Goal: Information Seeking & Learning: Learn about a topic

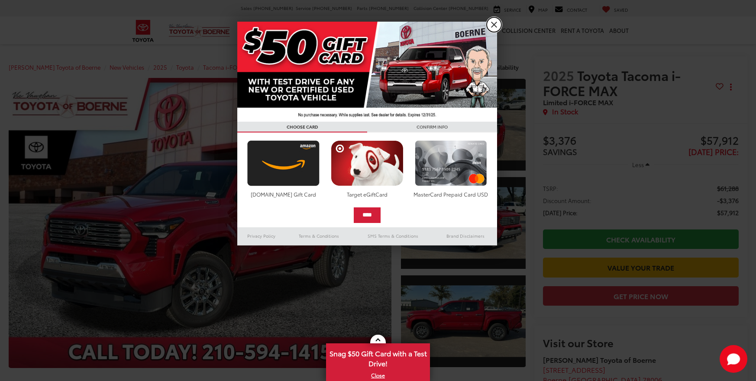
click at [496, 23] on link "X" at bounding box center [494, 24] width 15 height 15
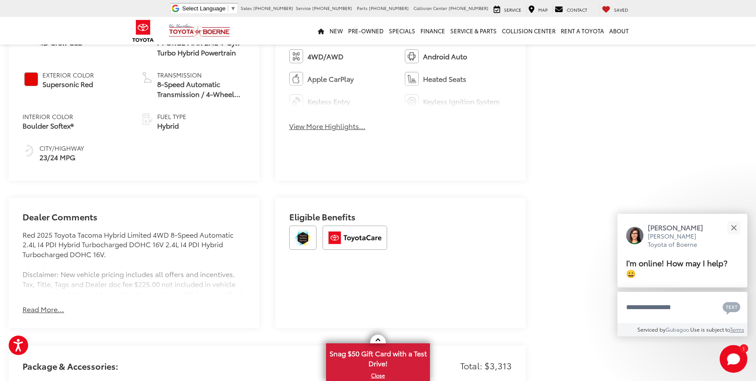
scroll to position [476, 0]
click at [325, 124] on button "View More Highlights..." at bounding box center [327, 126] width 76 height 10
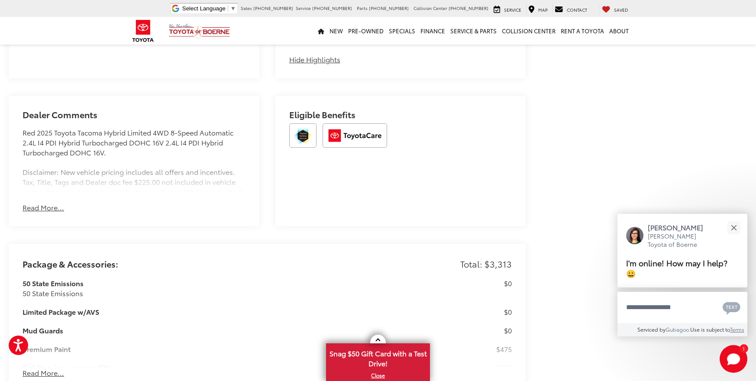
scroll to position [693, 0]
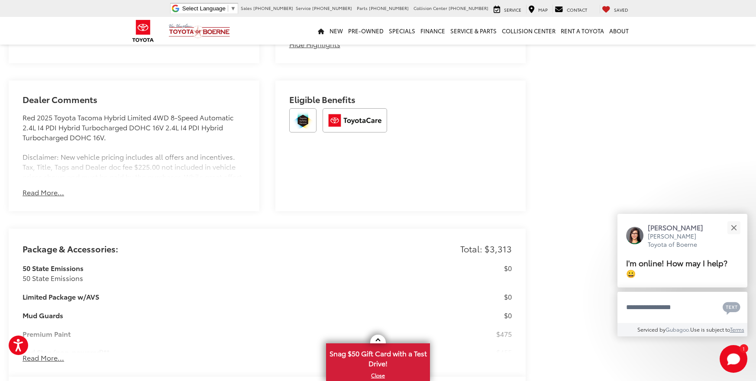
drag, startPoint x: 41, startPoint y: 193, endPoint x: 56, endPoint y: 193, distance: 15.2
click at [41, 193] on button "Read More..." at bounding box center [44, 193] width 42 height 10
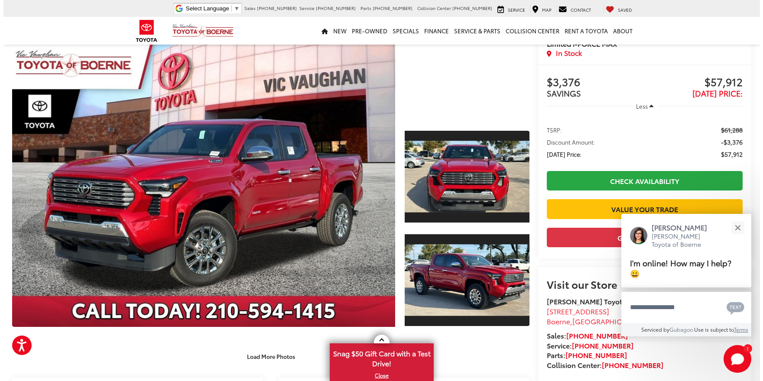
scroll to position [43, 0]
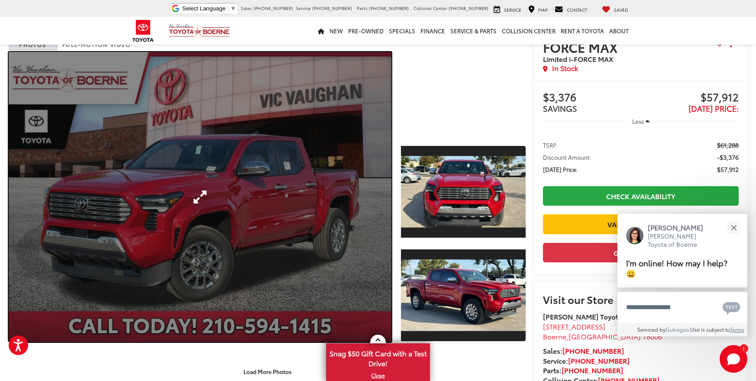
click at [341, 196] on link "Expand Photo 0" at bounding box center [200, 197] width 383 height 290
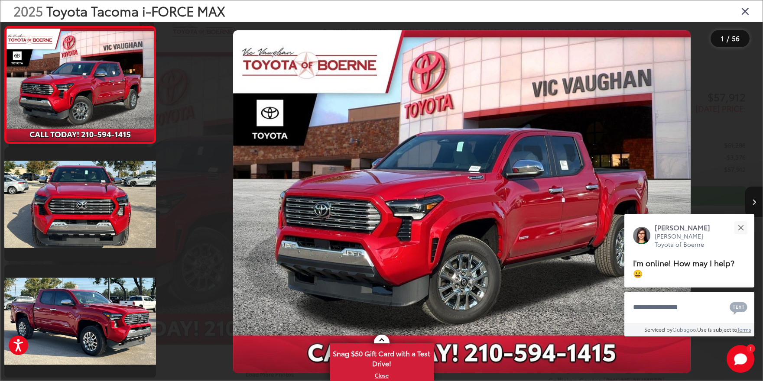
click at [754, 198] on button "Next image" at bounding box center [753, 202] width 17 height 30
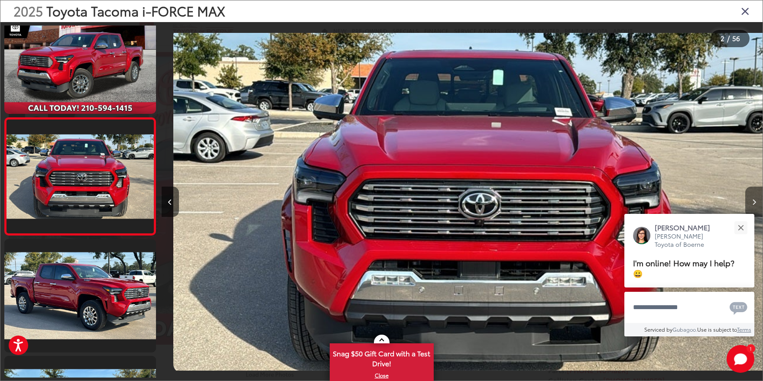
scroll to position [0, 601]
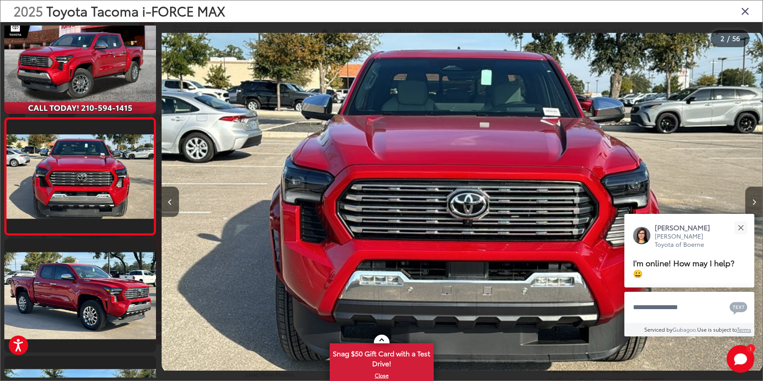
click at [754, 198] on button "Next image" at bounding box center [753, 202] width 17 height 30
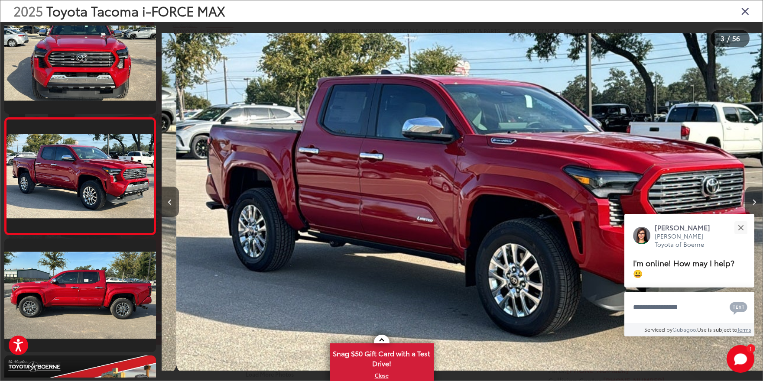
scroll to position [0, 1202]
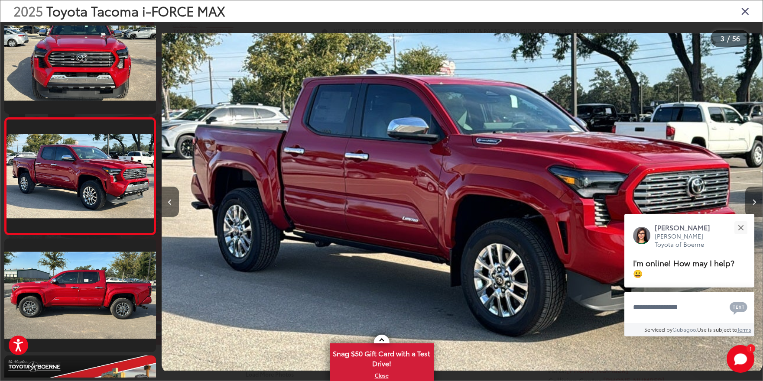
click at [754, 198] on button "Next image" at bounding box center [753, 202] width 17 height 30
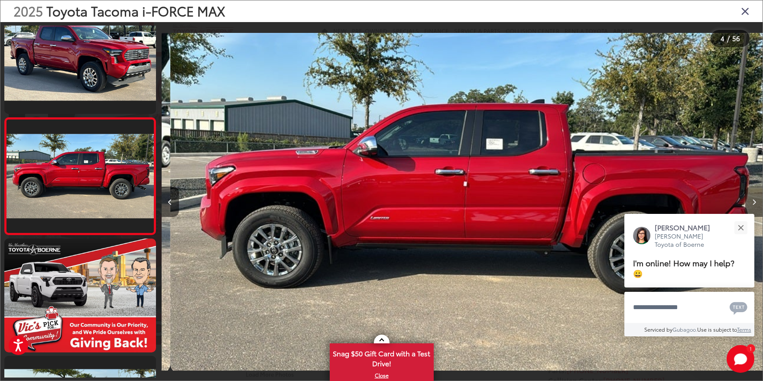
scroll to position [0, 1803]
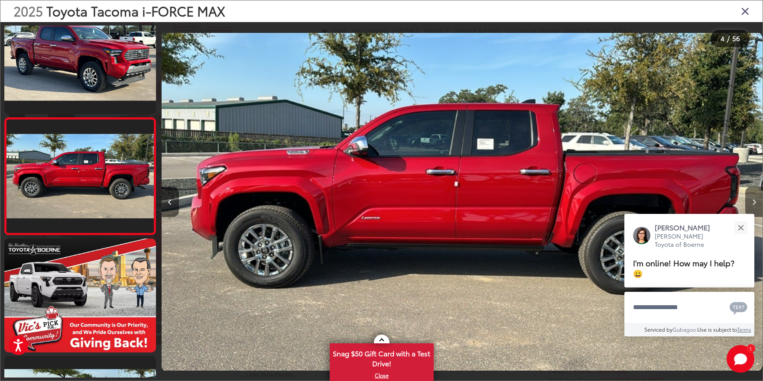
click at [754, 198] on button "Next image" at bounding box center [753, 202] width 17 height 30
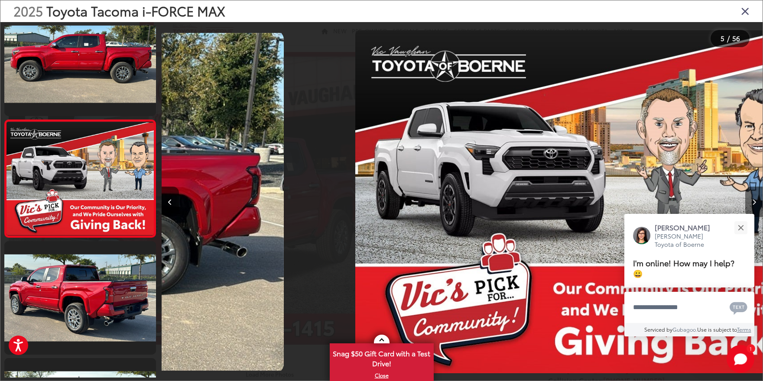
scroll to position [377, 0]
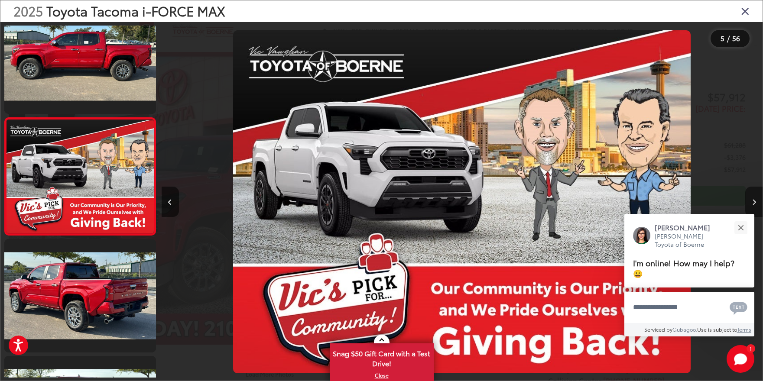
click at [754, 198] on button "Next image" at bounding box center [753, 202] width 17 height 30
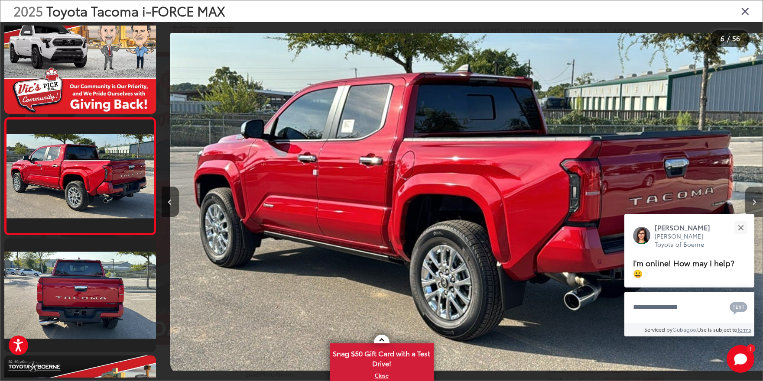
scroll to position [0, 3004]
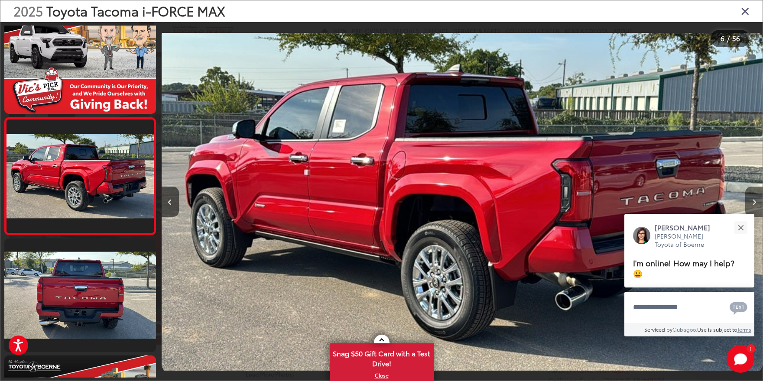
click at [754, 198] on button "Next image" at bounding box center [753, 202] width 17 height 30
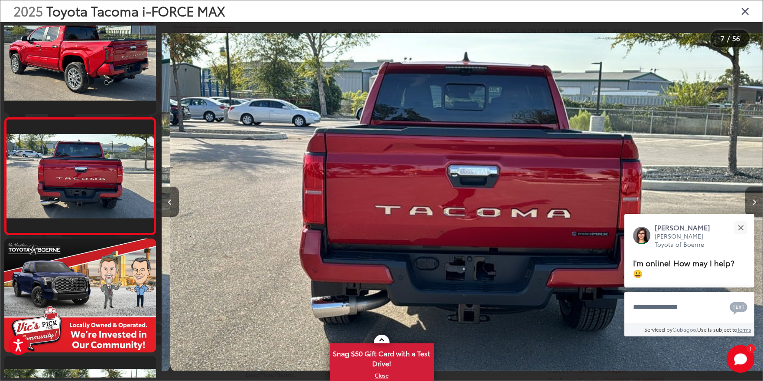
scroll to position [0, 3605]
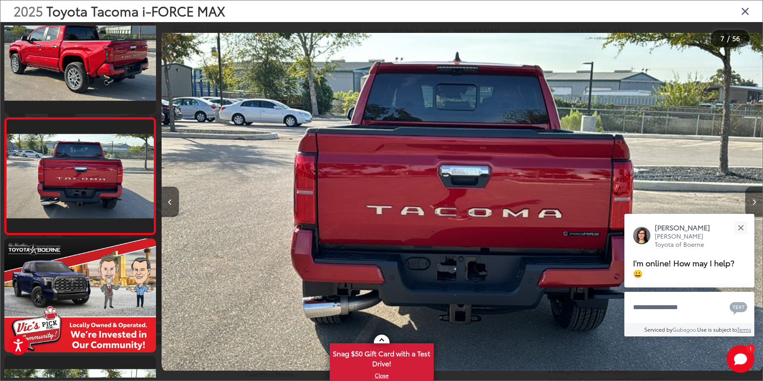
click at [754, 198] on button "Next image" at bounding box center [753, 202] width 17 height 30
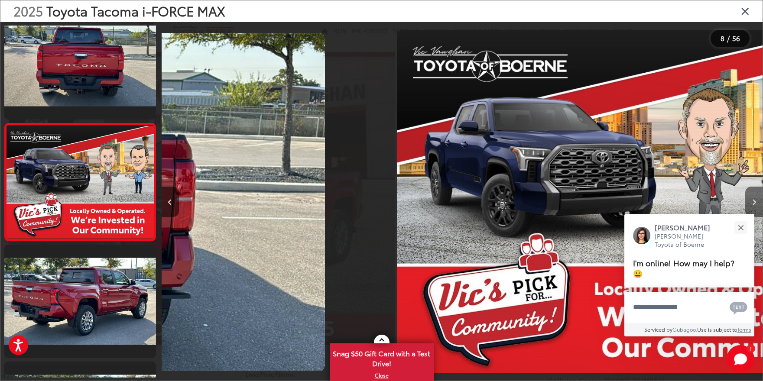
scroll to position [728, 0]
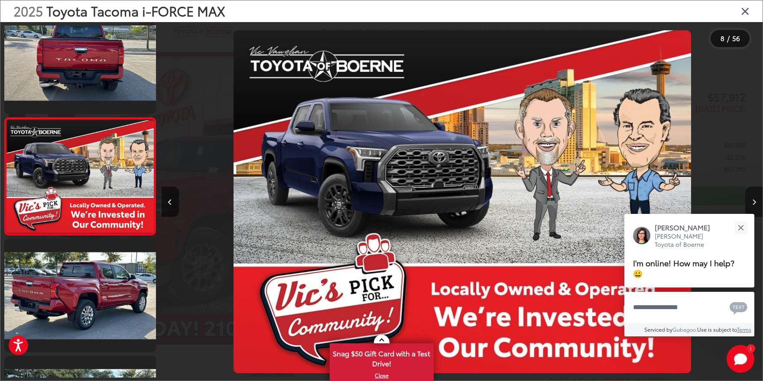
click at [754, 198] on button "Next image" at bounding box center [753, 202] width 17 height 30
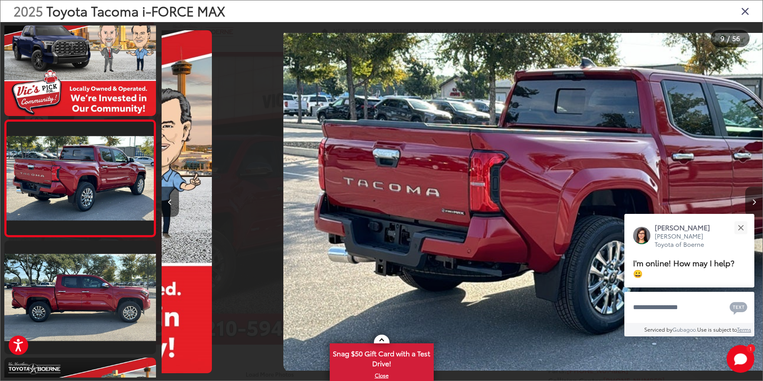
scroll to position [0, 0]
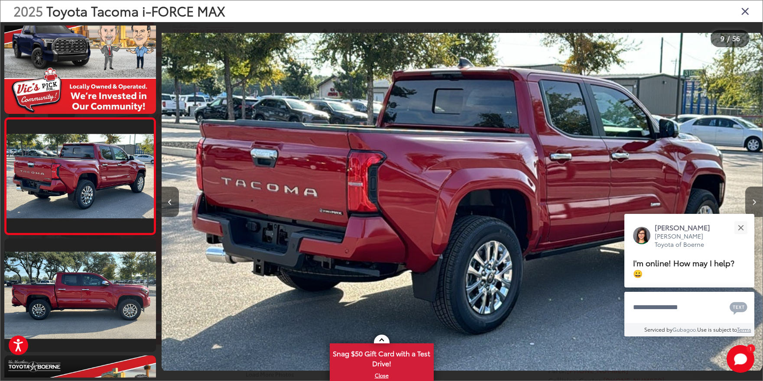
click at [754, 198] on button "Next image" at bounding box center [753, 202] width 17 height 30
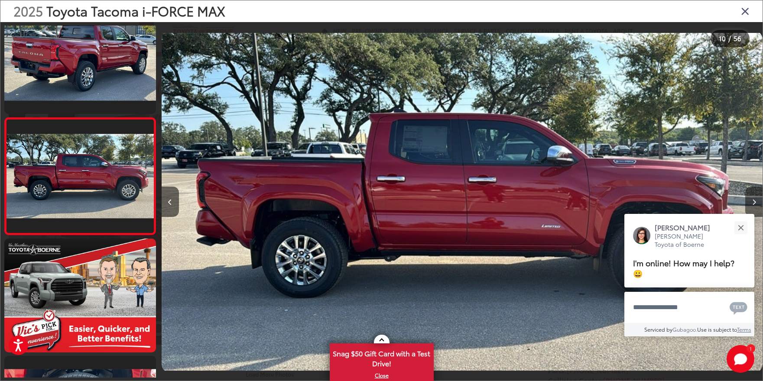
click at [754, 198] on button "Next image" at bounding box center [753, 202] width 17 height 30
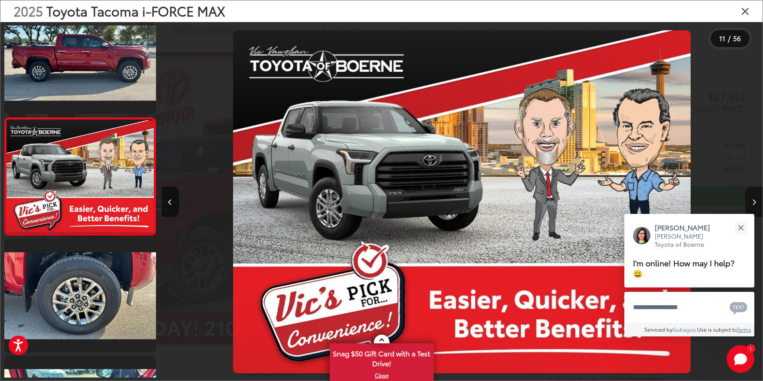
click at [754, 198] on button "Next image" at bounding box center [753, 202] width 17 height 30
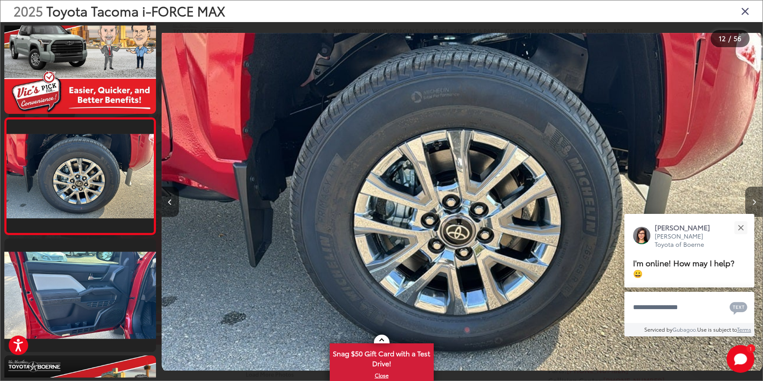
click at [754, 198] on button "Next image" at bounding box center [753, 202] width 17 height 30
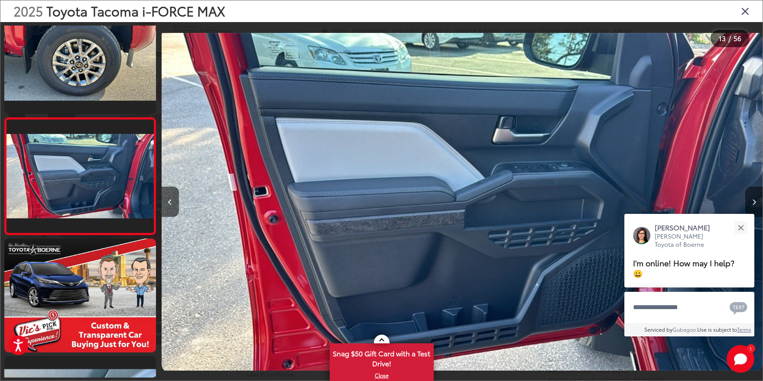
click at [754, 198] on button "Next image" at bounding box center [753, 202] width 17 height 30
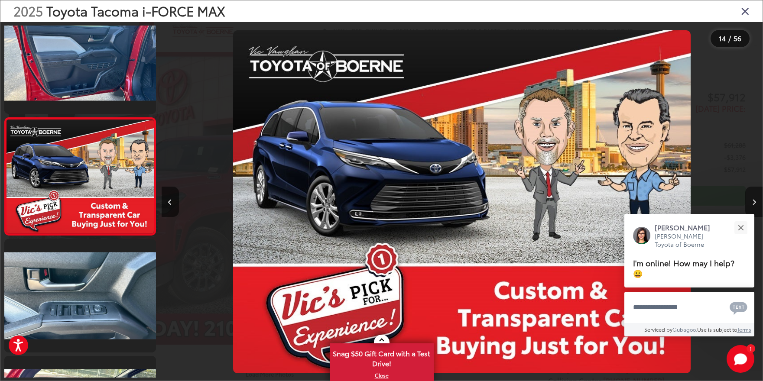
click at [754, 198] on button "Next image" at bounding box center [753, 202] width 17 height 30
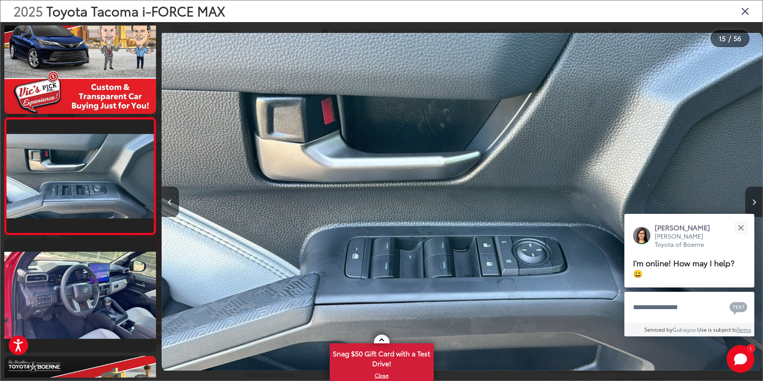
click at [754, 198] on button "Next image" at bounding box center [753, 202] width 17 height 30
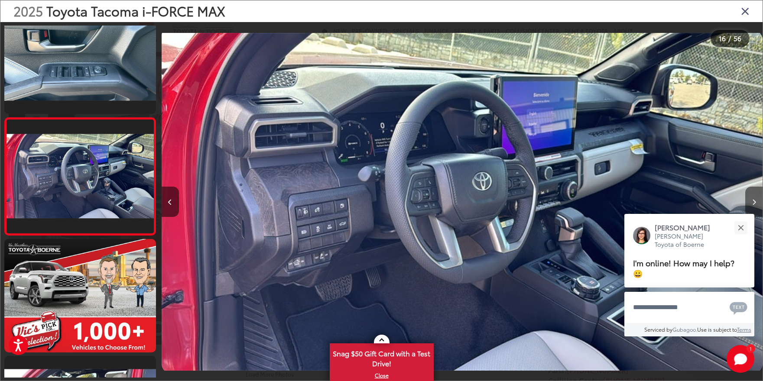
click at [754, 198] on button "Next image" at bounding box center [753, 202] width 17 height 30
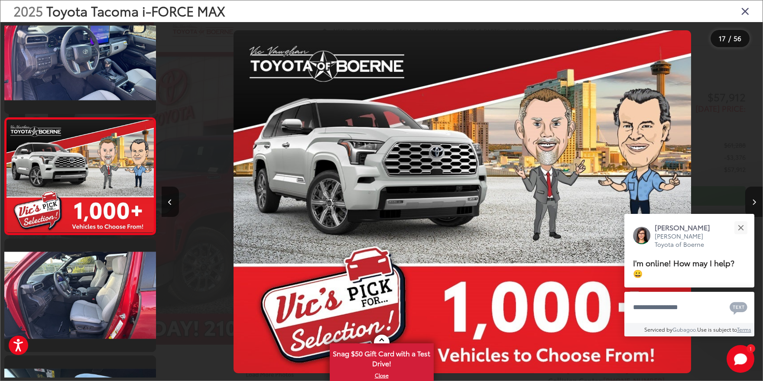
click at [754, 198] on button "Next image" at bounding box center [753, 202] width 17 height 30
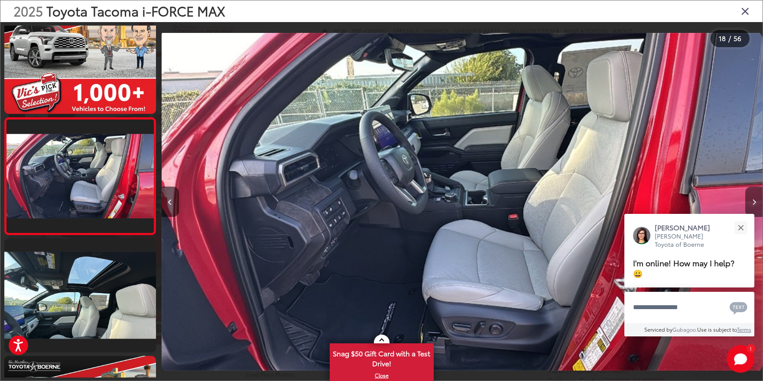
click at [754, 198] on button "Next image" at bounding box center [753, 202] width 17 height 30
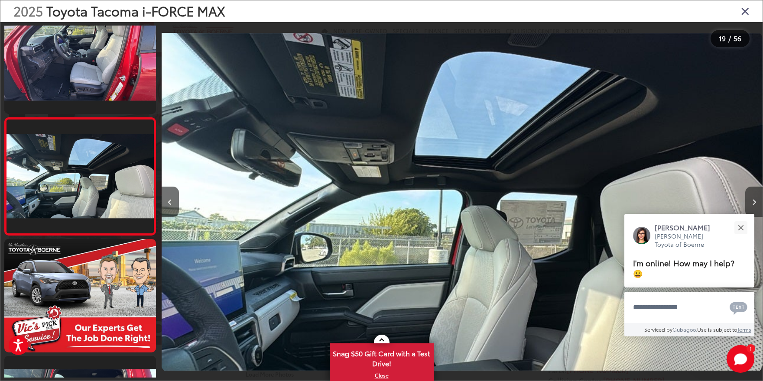
click at [754, 198] on button "Next image" at bounding box center [753, 202] width 17 height 30
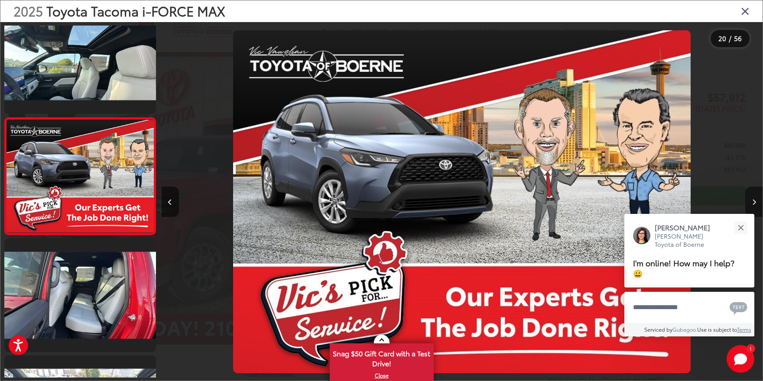
click at [754, 198] on button "Next image" at bounding box center [753, 202] width 17 height 30
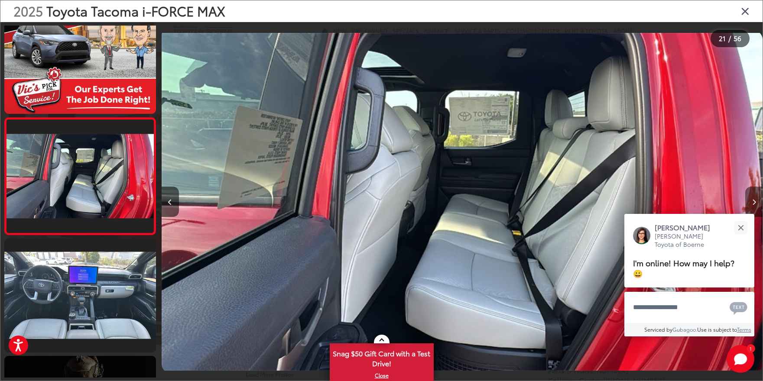
click at [754, 198] on button "Next image" at bounding box center [753, 202] width 17 height 30
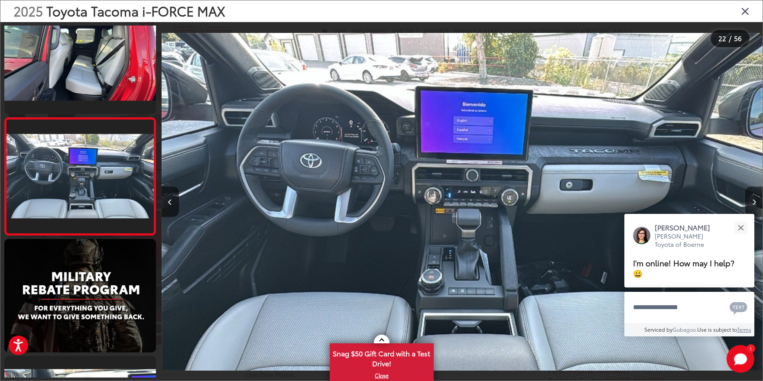
click at [754, 198] on button "Next image" at bounding box center [753, 202] width 17 height 30
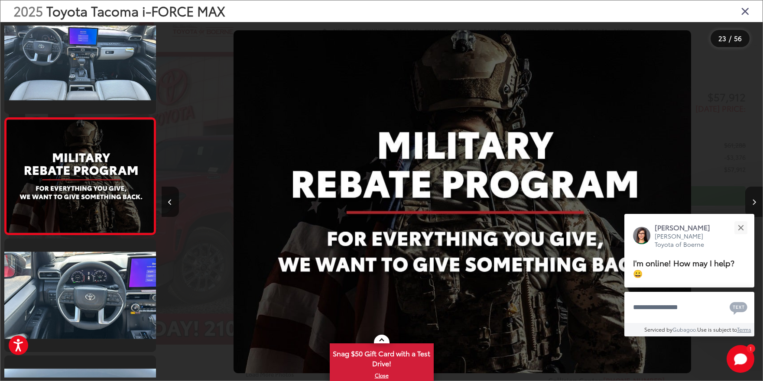
click at [754, 198] on button "Next image" at bounding box center [753, 202] width 17 height 30
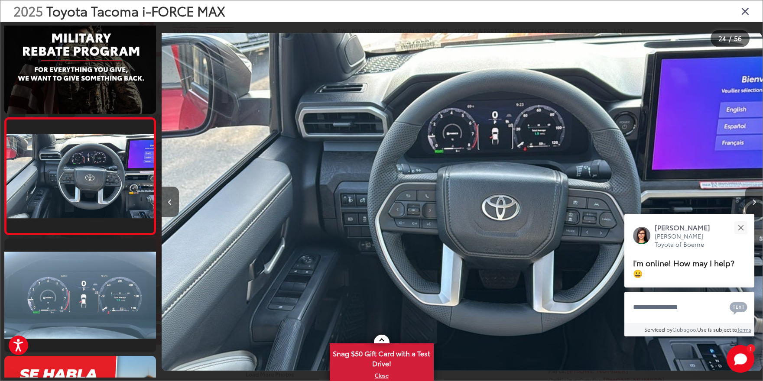
click at [754, 198] on button "Next image" at bounding box center [753, 202] width 17 height 30
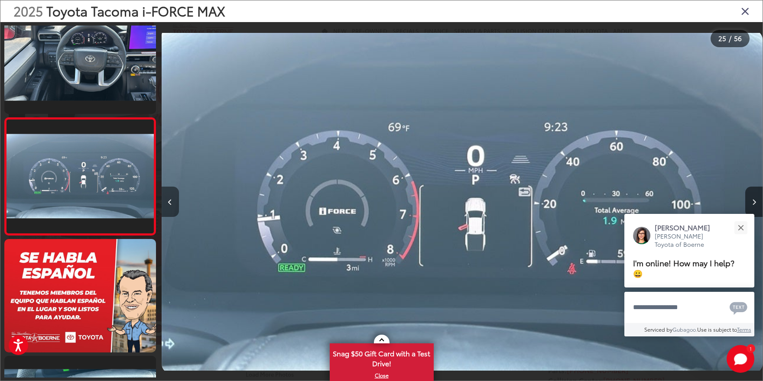
click at [164, 200] on button "Previous image" at bounding box center [170, 202] width 17 height 30
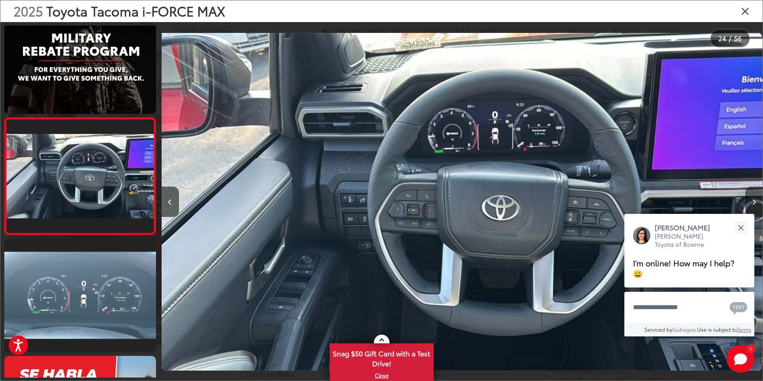
click at [755, 206] on button "Next image" at bounding box center [753, 202] width 17 height 30
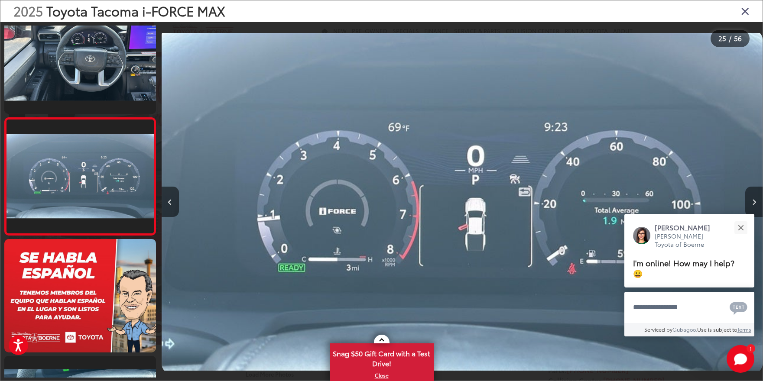
click at [755, 206] on button "Next image" at bounding box center [753, 202] width 17 height 30
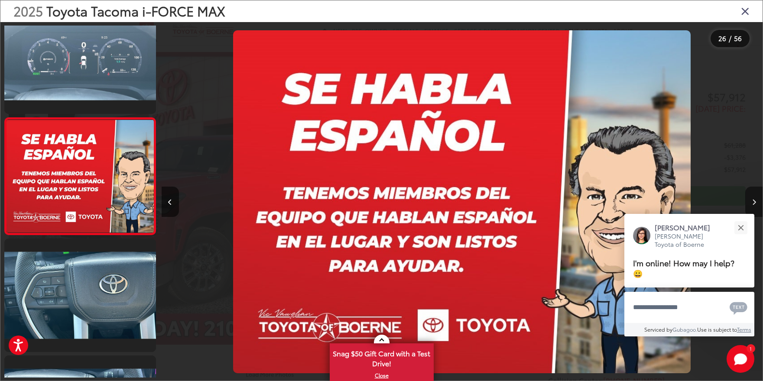
click at [755, 206] on button "Next image" at bounding box center [753, 202] width 17 height 30
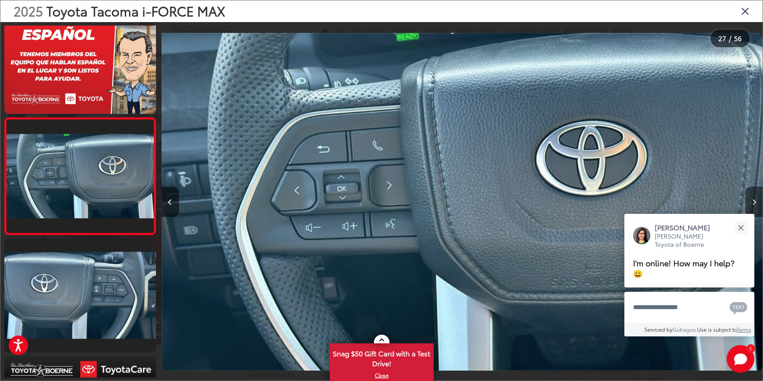
click at [755, 206] on button "Next image" at bounding box center [753, 202] width 17 height 30
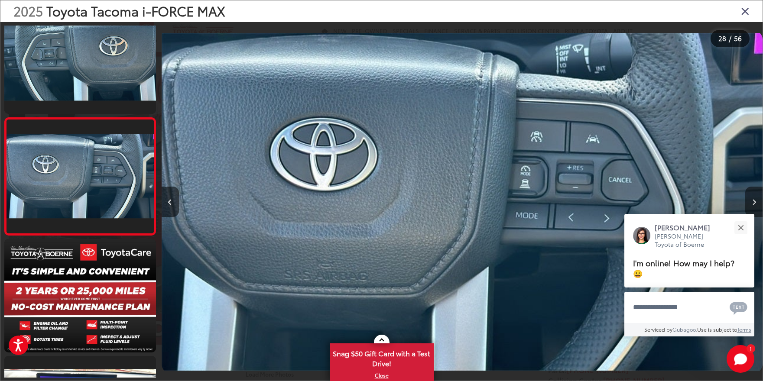
click at [755, 206] on button "Next image" at bounding box center [753, 202] width 17 height 30
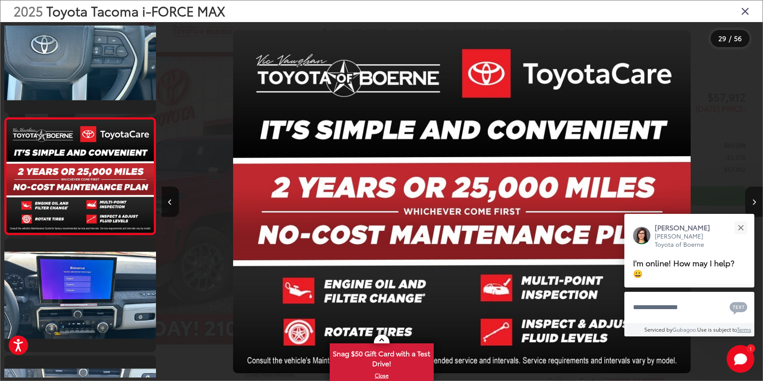
click at [755, 206] on button "Next image" at bounding box center [753, 202] width 17 height 30
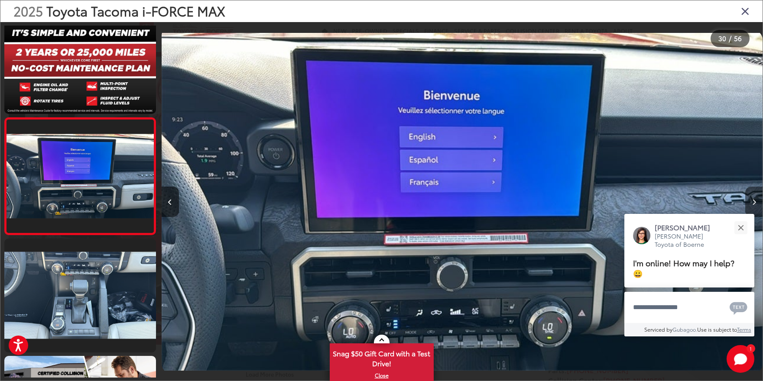
click at [755, 206] on button "Next image" at bounding box center [753, 202] width 17 height 30
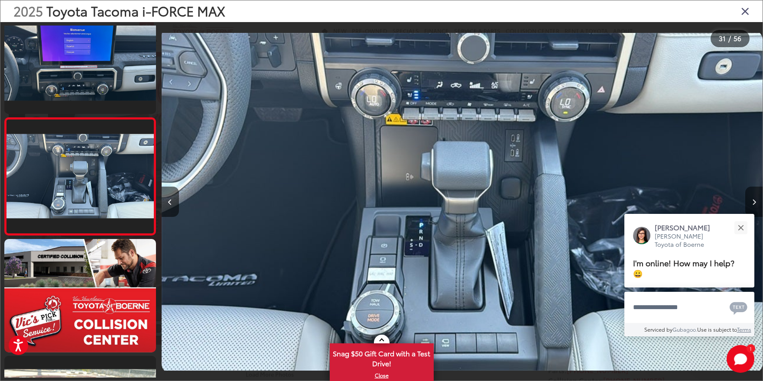
click at [755, 206] on button "Next image" at bounding box center [753, 202] width 17 height 30
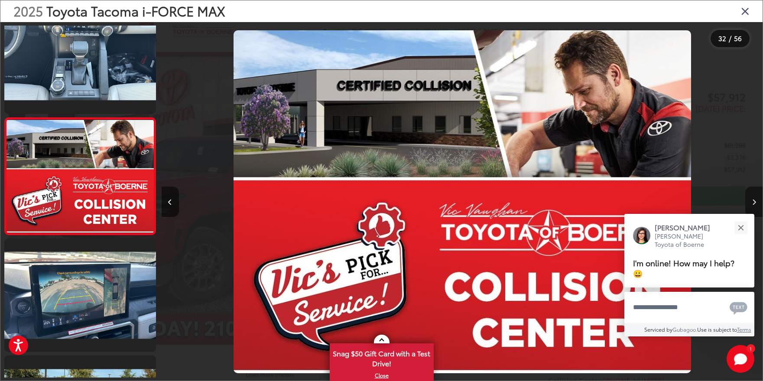
click at [755, 206] on button "Next image" at bounding box center [753, 202] width 17 height 30
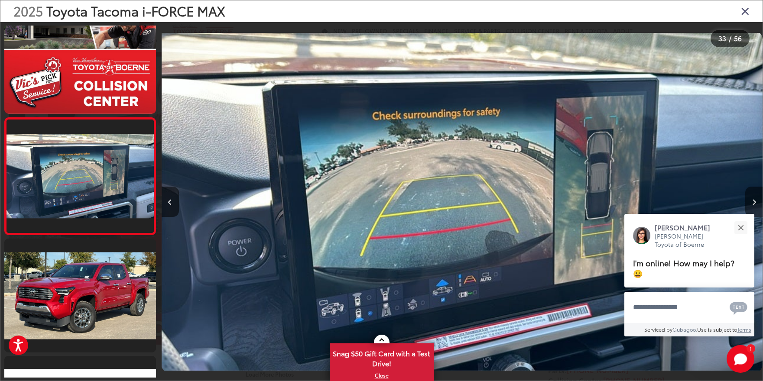
click at [755, 206] on button "Next image" at bounding box center [753, 202] width 17 height 30
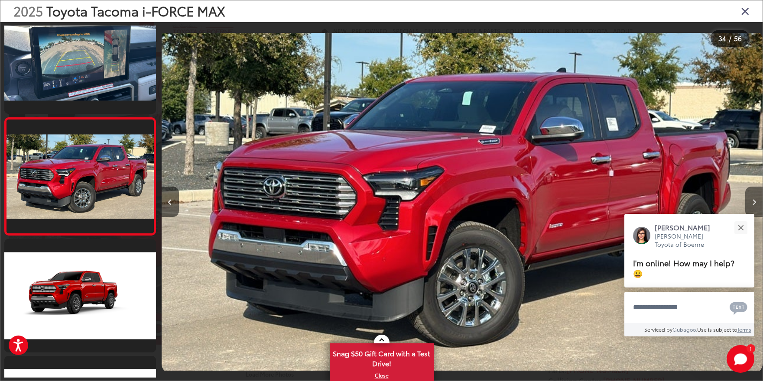
click at [755, 206] on button "Next image" at bounding box center [753, 202] width 17 height 30
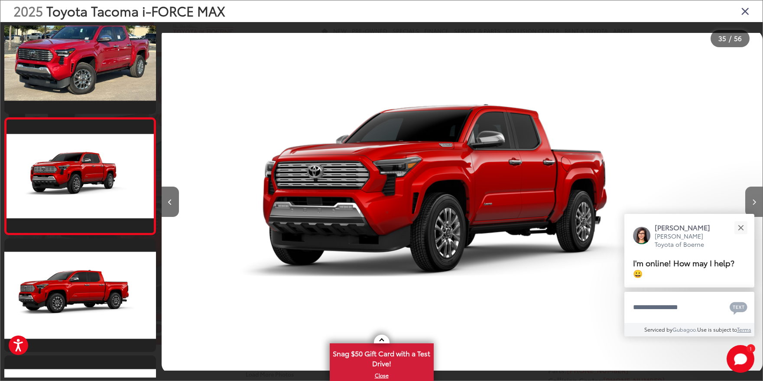
click at [755, 206] on button "Next image" at bounding box center [753, 202] width 17 height 30
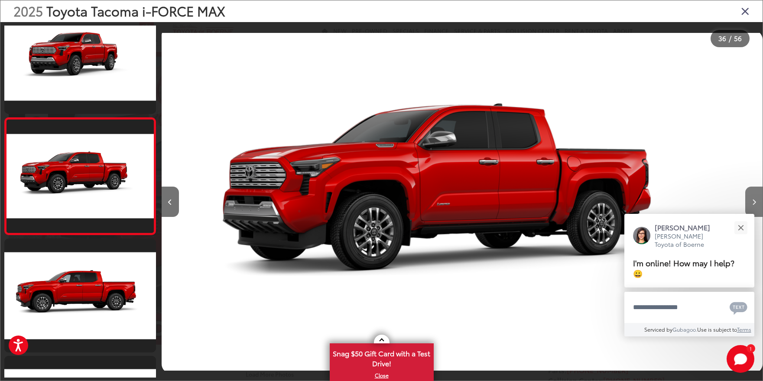
click at [755, 206] on button "Next image" at bounding box center [753, 202] width 17 height 30
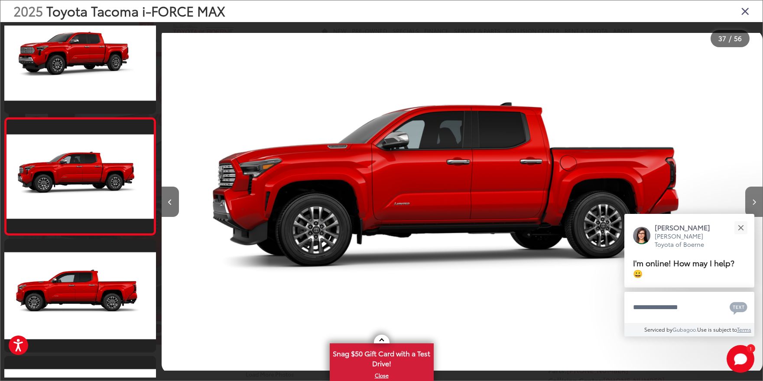
click at [751, 203] on button "Next image" at bounding box center [753, 202] width 17 height 30
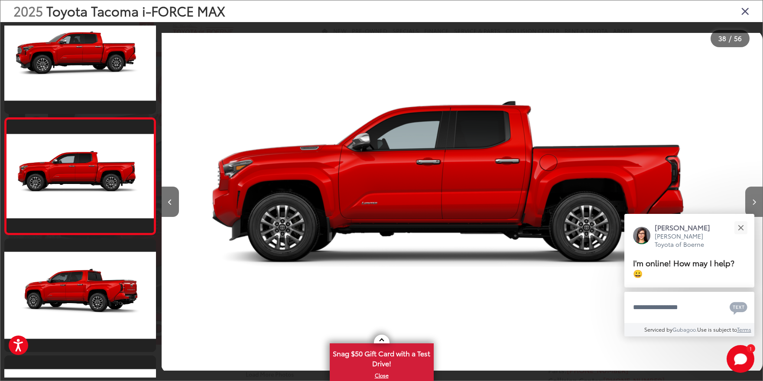
click at [751, 203] on button "Next image" at bounding box center [753, 202] width 17 height 30
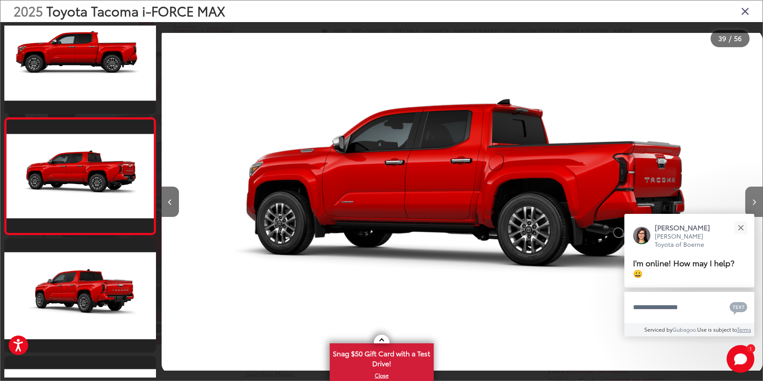
click at [751, 203] on button "Next image" at bounding box center [753, 202] width 17 height 30
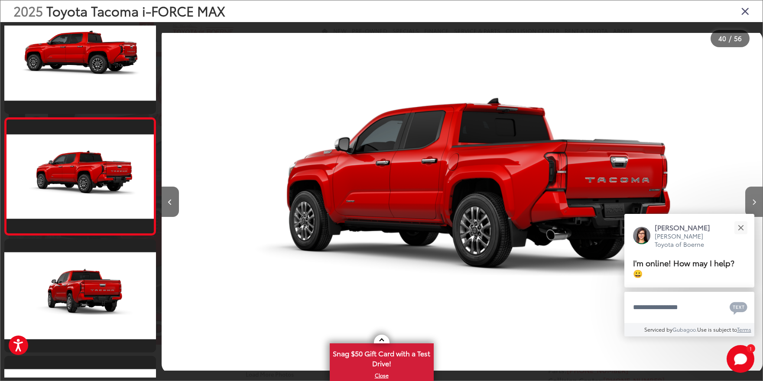
click at [751, 203] on button "Next image" at bounding box center [753, 202] width 17 height 30
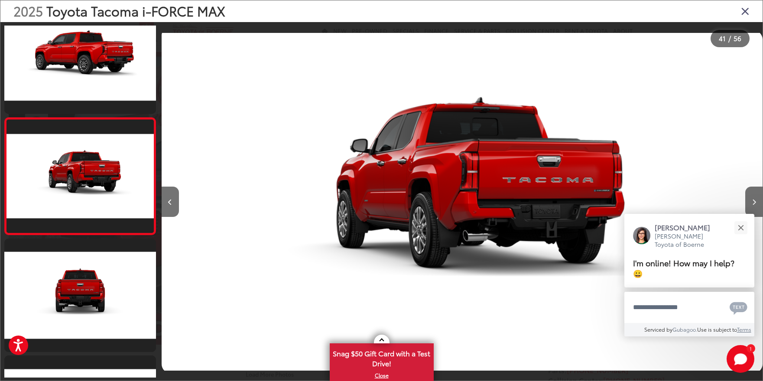
click at [743, 8] on icon "Close gallery" at bounding box center [745, 10] width 9 height 11
